Goal: Answer question/provide support

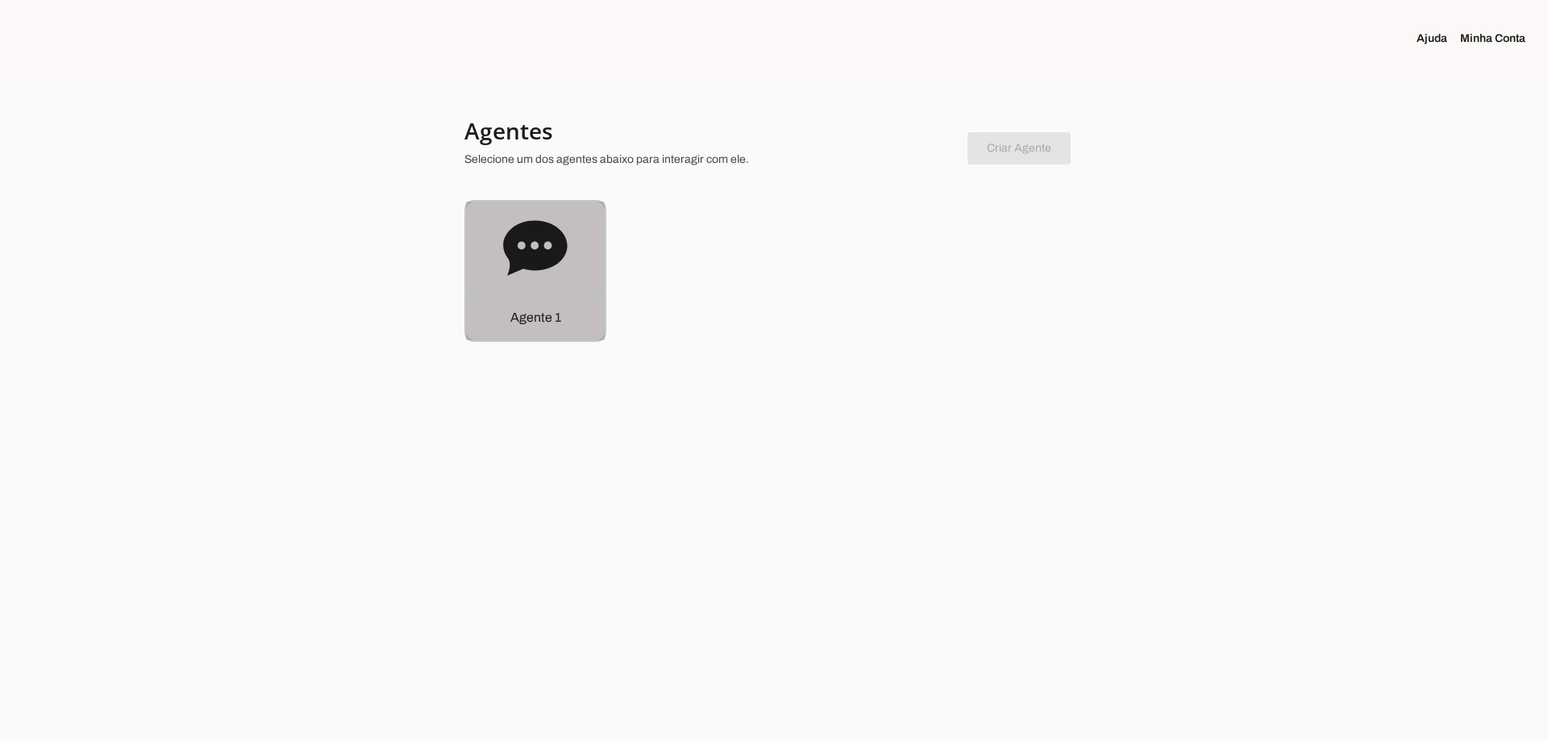
click at [502, 260] on div "Agente 1" at bounding box center [535, 271] width 139 height 139
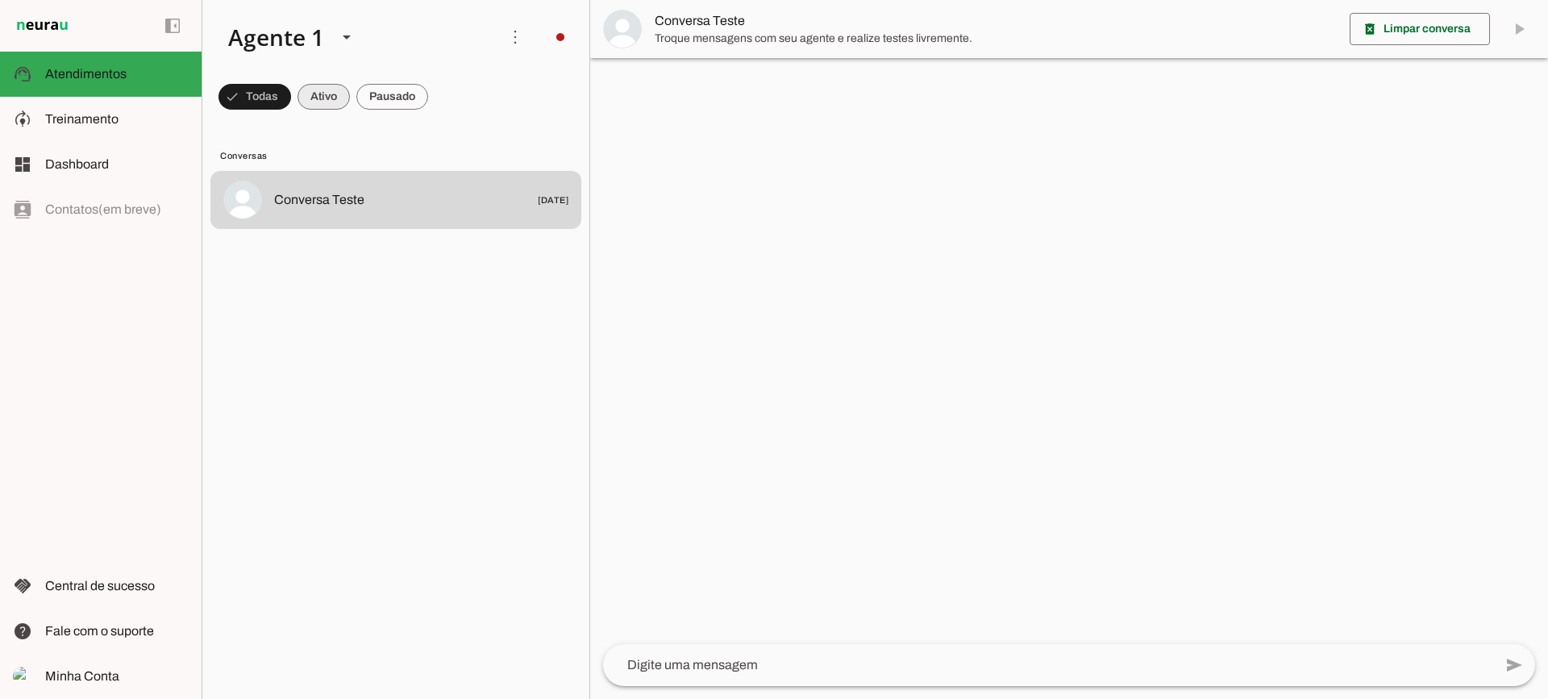
click at [324, 95] on span at bounding box center [323, 96] width 52 height 39
click at [393, 98] on span at bounding box center [392, 96] width 72 height 39
click at [318, 98] on span at bounding box center [309, 96] width 52 height 39
